Goal: Obtain resource: Download file/media

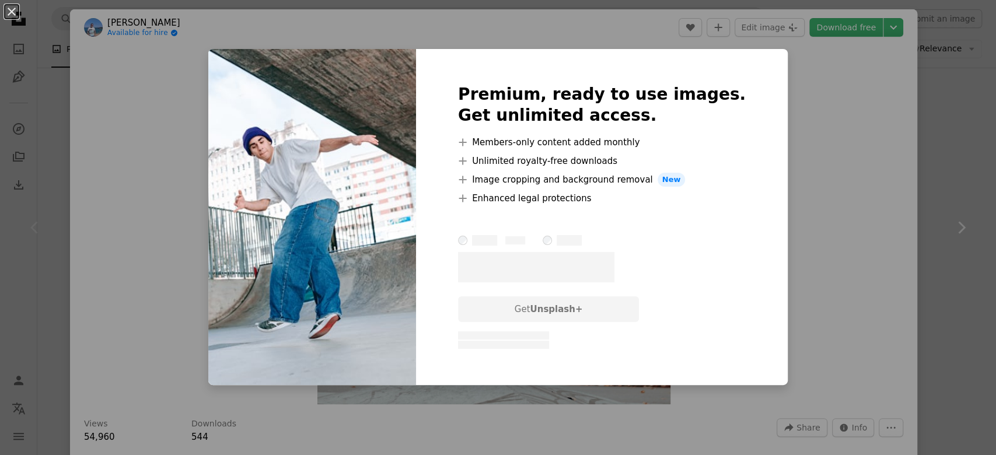
scroll to position [3037, 0]
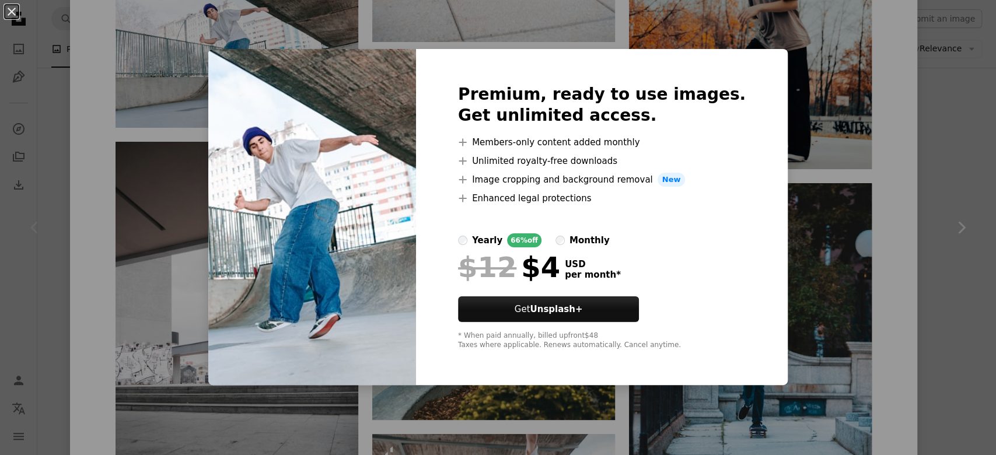
click at [937, 212] on div "An X shape Premium, ready to use images. Get unlimited access. A plus sign Memb…" at bounding box center [498, 227] width 996 height 455
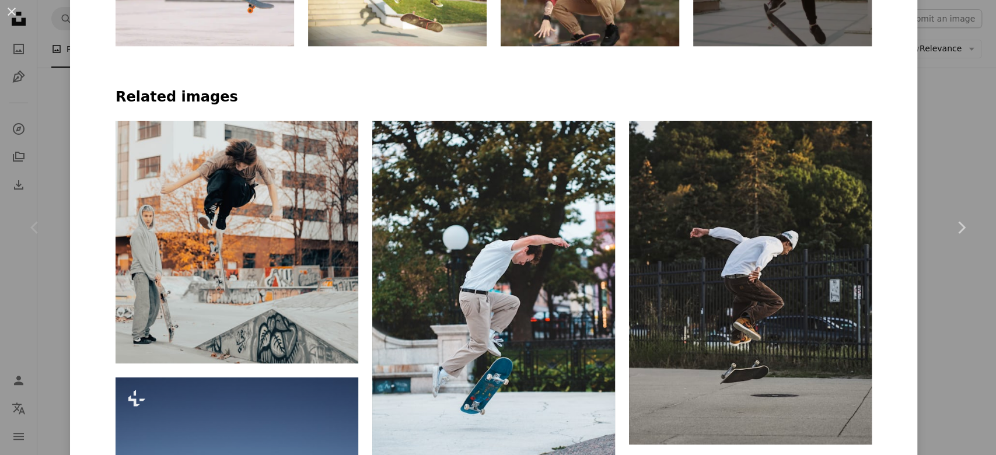
scroll to position [859, 0]
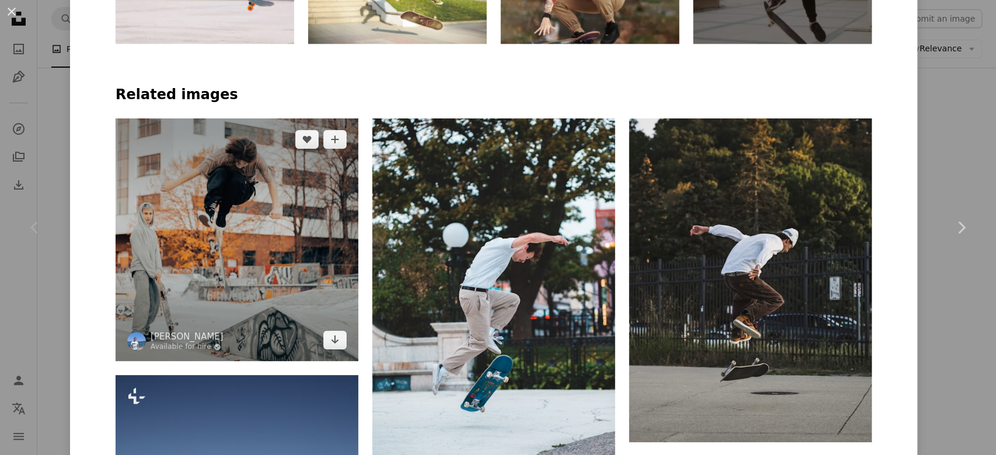
click at [228, 230] on img at bounding box center [237, 239] width 243 height 243
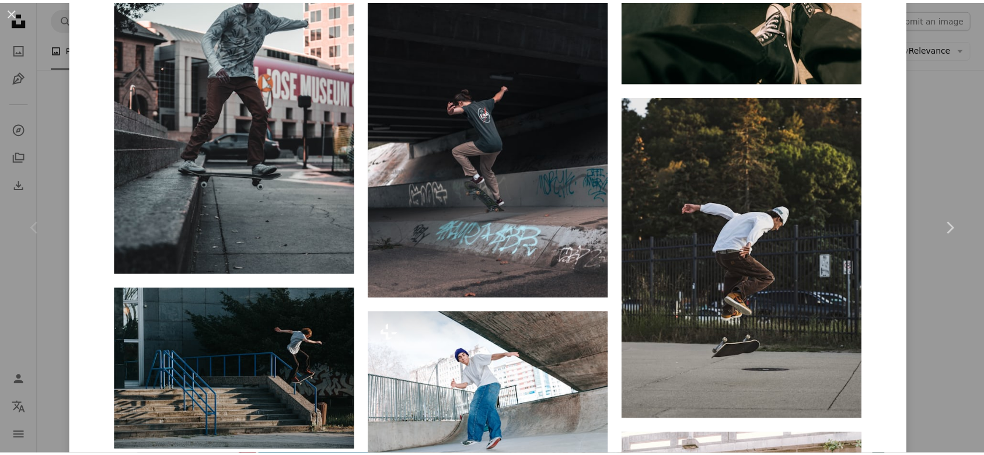
scroll to position [4489, 0]
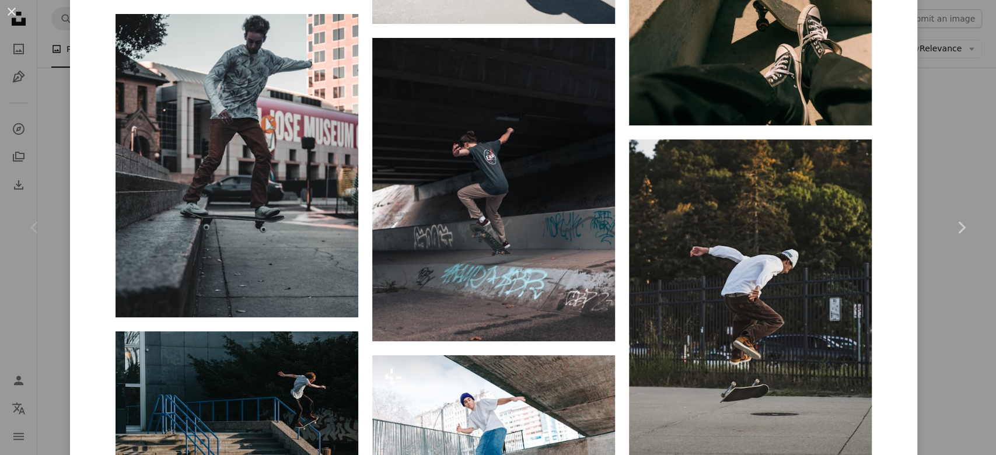
click at [9, 17] on button "An X shape" at bounding box center [12, 12] width 14 height 14
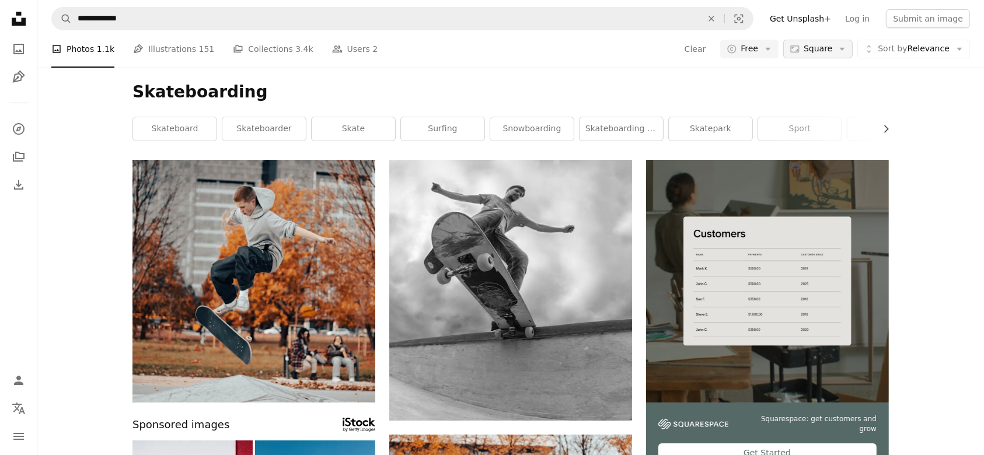
click at [842, 48] on icon "Arrow down" at bounding box center [842, 49] width 11 height 11
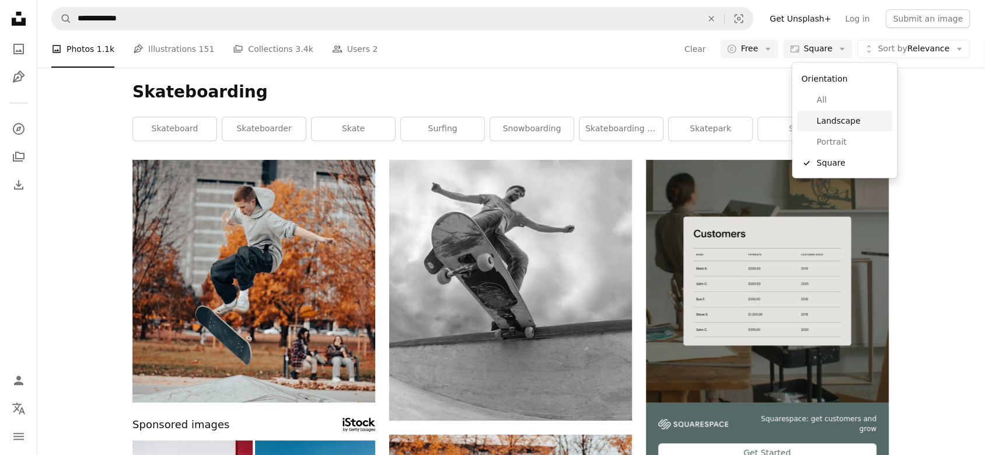
click at [837, 127] on link "Landscape" at bounding box center [844, 121] width 96 height 21
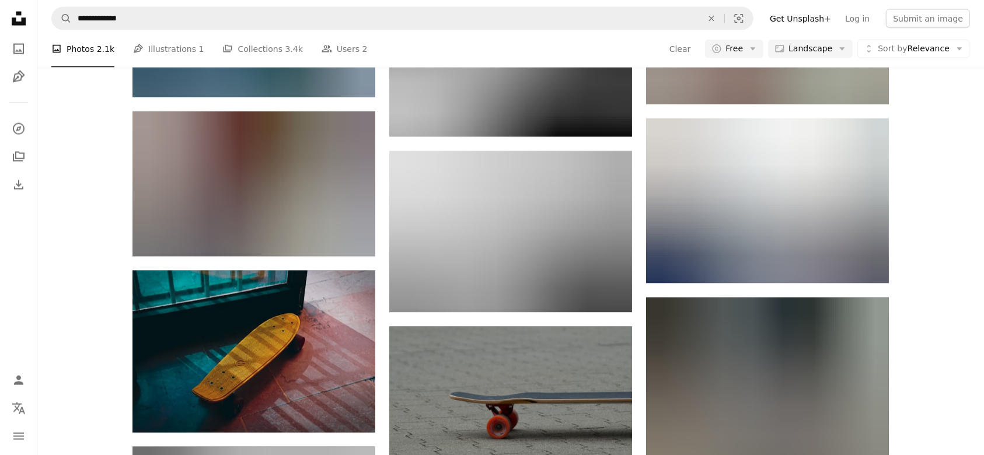
scroll to position [6352, 0]
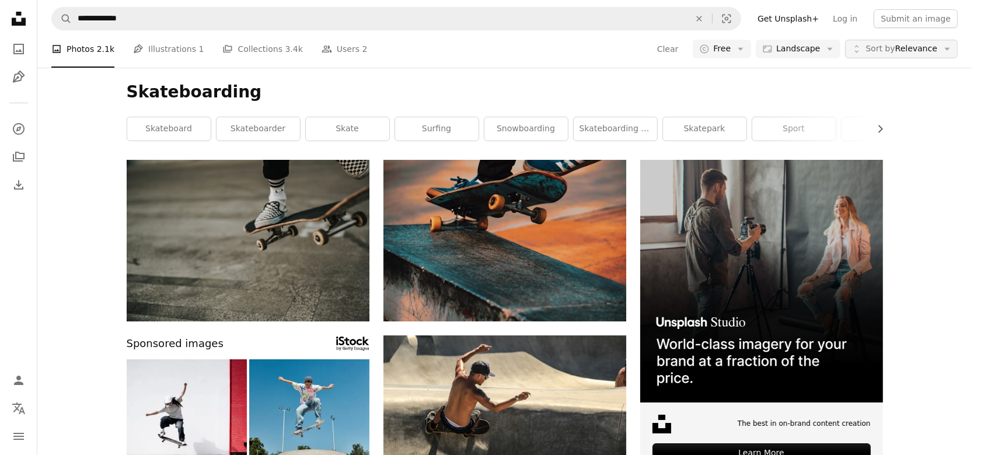
click at [932, 48] on span "Sort by Relevance" at bounding box center [901, 49] width 72 height 12
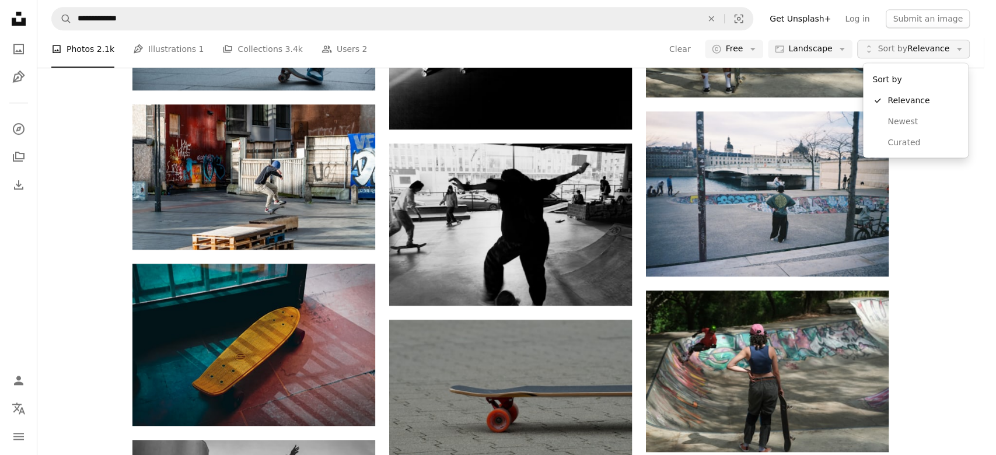
click at [932, 48] on span "Sort by Relevance" at bounding box center [913, 49] width 72 height 12
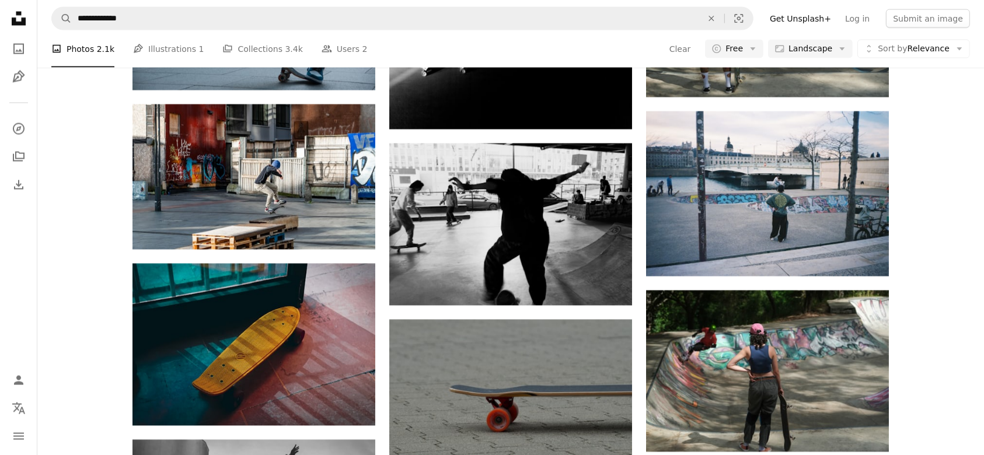
scroll to position [6897, 0]
click at [932, 47] on span "Sort by Relevance" at bounding box center [913, 49] width 72 height 12
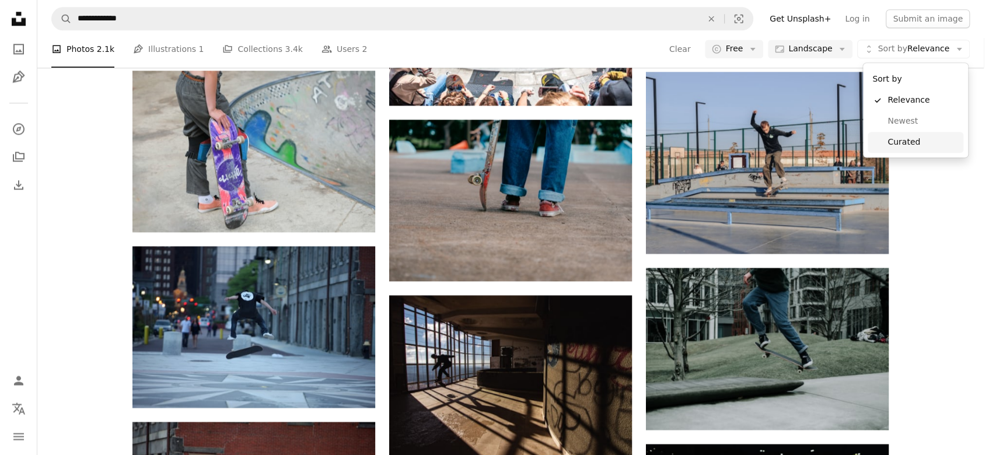
click at [899, 143] on span "Curated" at bounding box center [922, 143] width 71 height 12
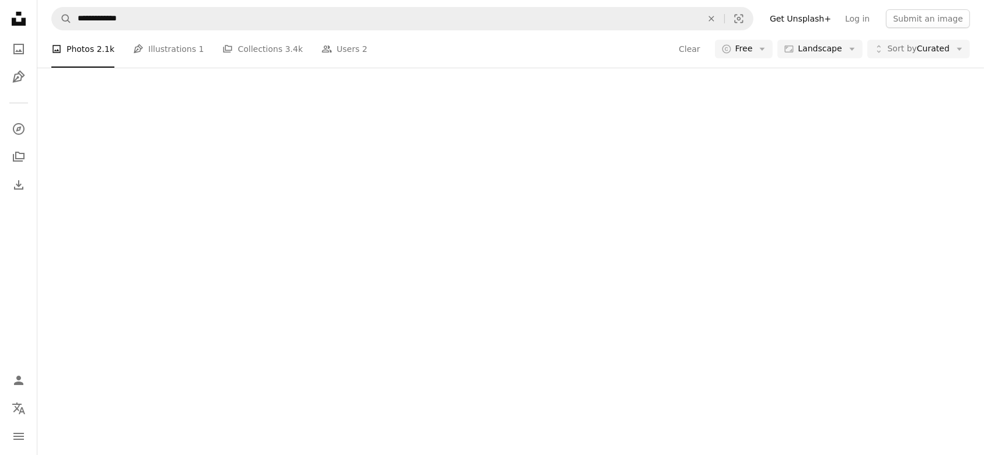
scroll to position [3085, 0]
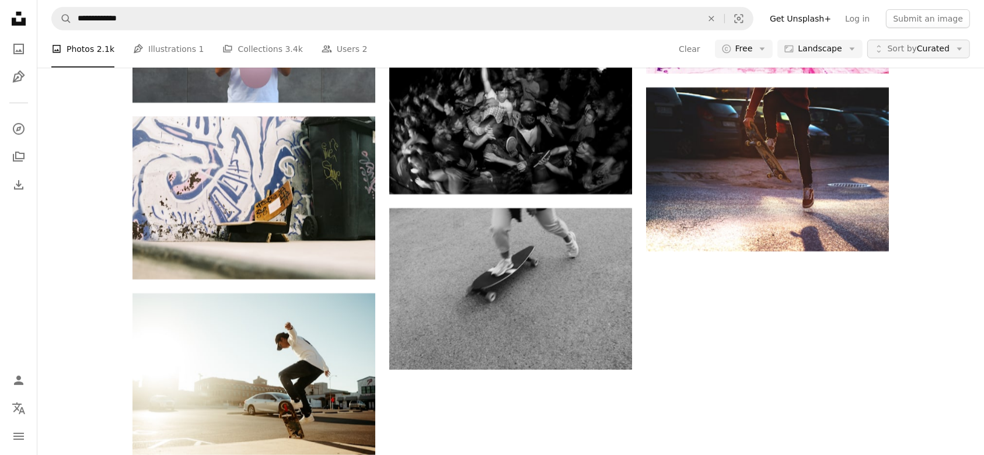
click at [928, 44] on span "Sort by Curated" at bounding box center [918, 49] width 62 height 12
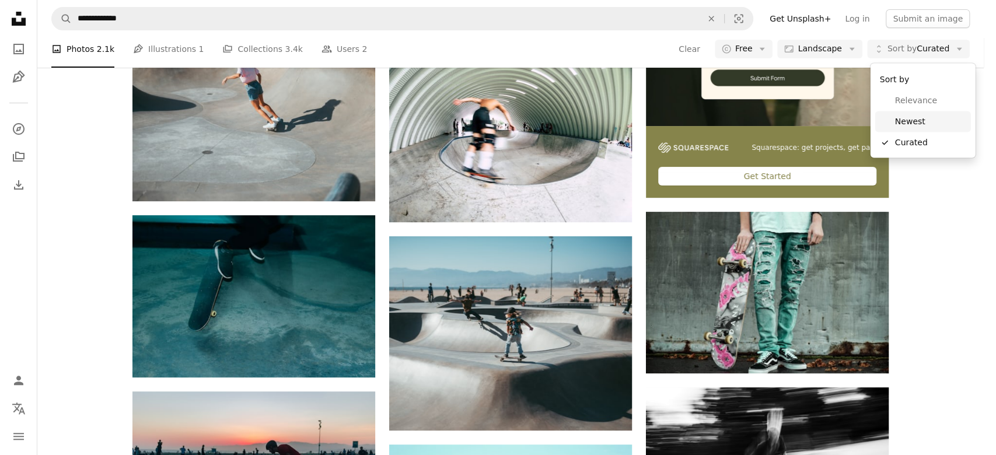
click at [915, 129] on link "Newest" at bounding box center [923, 121] width 96 height 21
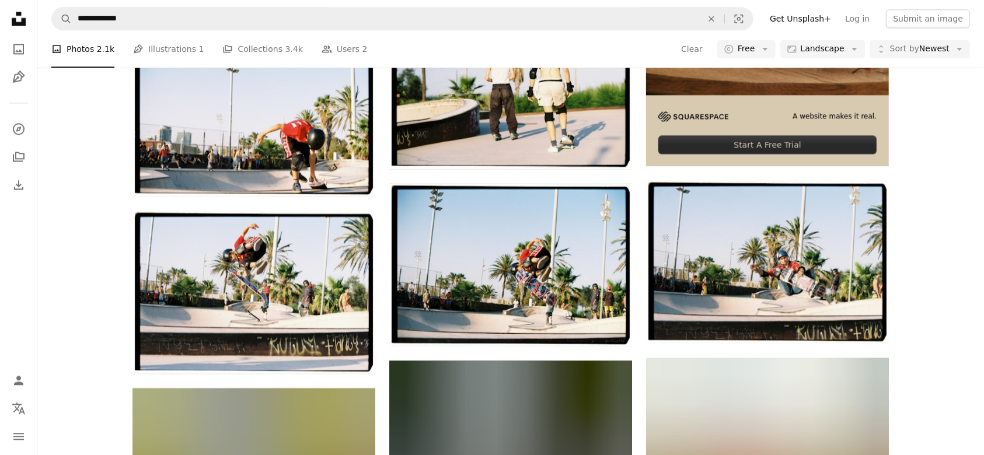
scroll to position [3993, 0]
